Goal: Navigation & Orientation: Find specific page/section

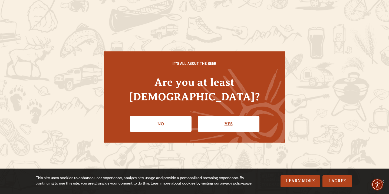
click at [222, 116] on link "Yes" at bounding box center [229, 124] width 62 height 16
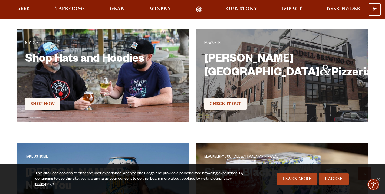
scroll to position [934, 0]
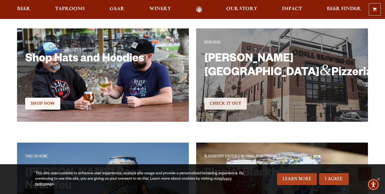
click at [232, 105] on span "Check It Out" at bounding box center [225, 103] width 32 height 5
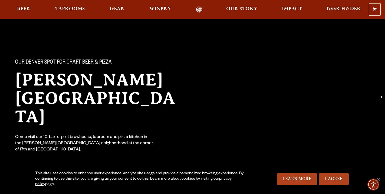
scroll to position [16, 0]
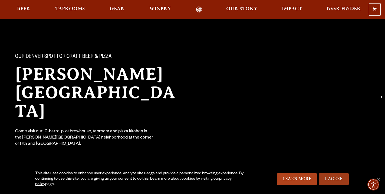
click at [338, 180] on link "I Agree" at bounding box center [334, 179] width 30 height 12
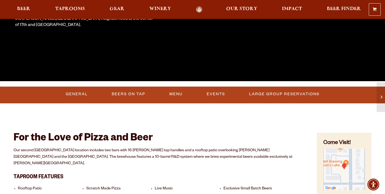
scroll to position [133, 0]
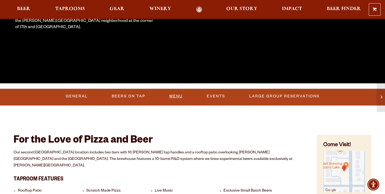
click at [176, 96] on link "Menu" at bounding box center [176, 96] width 18 height 12
click at [25, 8] on span "Beer" at bounding box center [23, 9] width 13 height 4
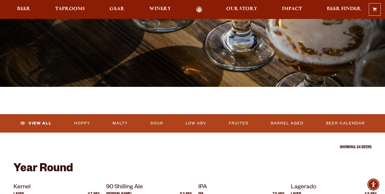
scroll to position [84, 0]
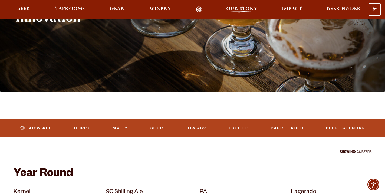
click at [244, 8] on span "Our Story" at bounding box center [241, 9] width 31 height 4
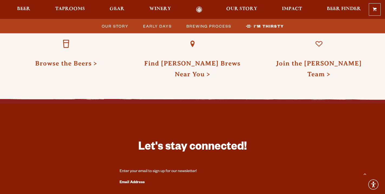
scroll to position [1713, 0]
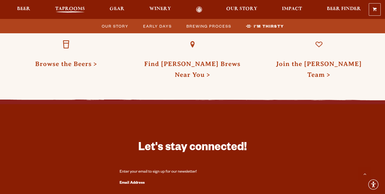
click at [81, 9] on span "Taprooms" at bounding box center [70, 9] width 30 height 4
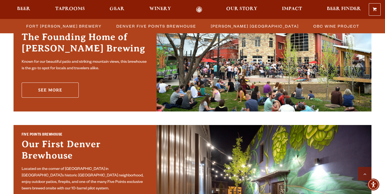
scroll to position [189, 0]
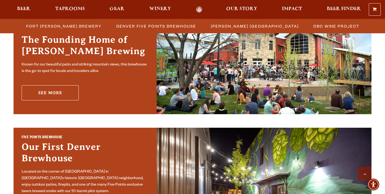
click at [65, 90] on link "See More" at bounding box center [50, 92] width 57 height 15
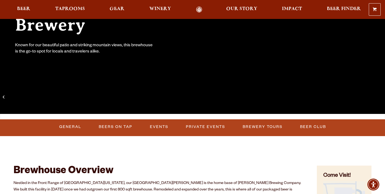
scroll to position [103, 0]
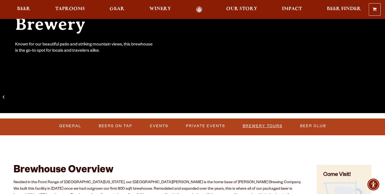
click at [256, 125] on link "Brewery Tours" at bounding box center [262, 126] width 44 height 12
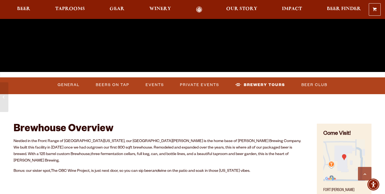
scroll to position [145, 0]
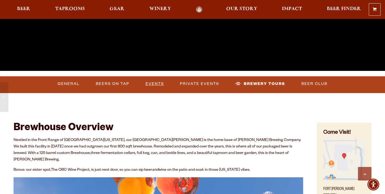
click at [156, 83] on link "Events" at bounding box center [154, 84] width 23 height 12
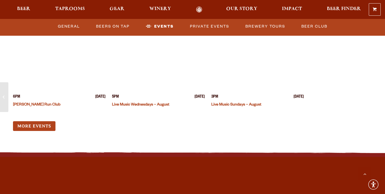
scroll to position [2101, 0]
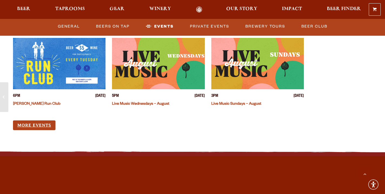
click at [46, 120] on link "More Events" at bounding box center [34, 125] width 42 height 10
